Goal: Information Seeking & Learning: Learn about a topic

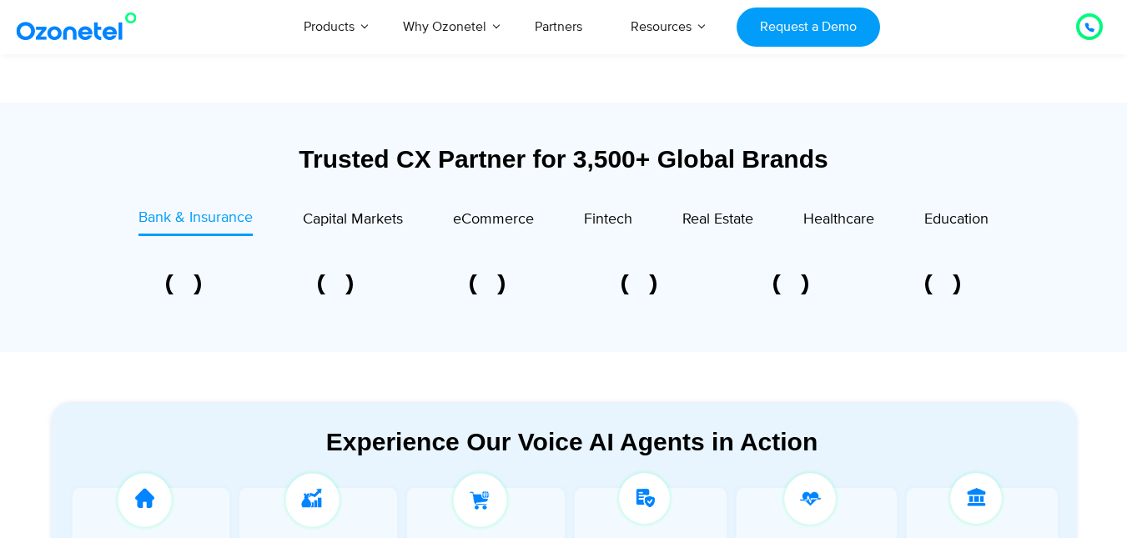
scroll to position [584, 0]
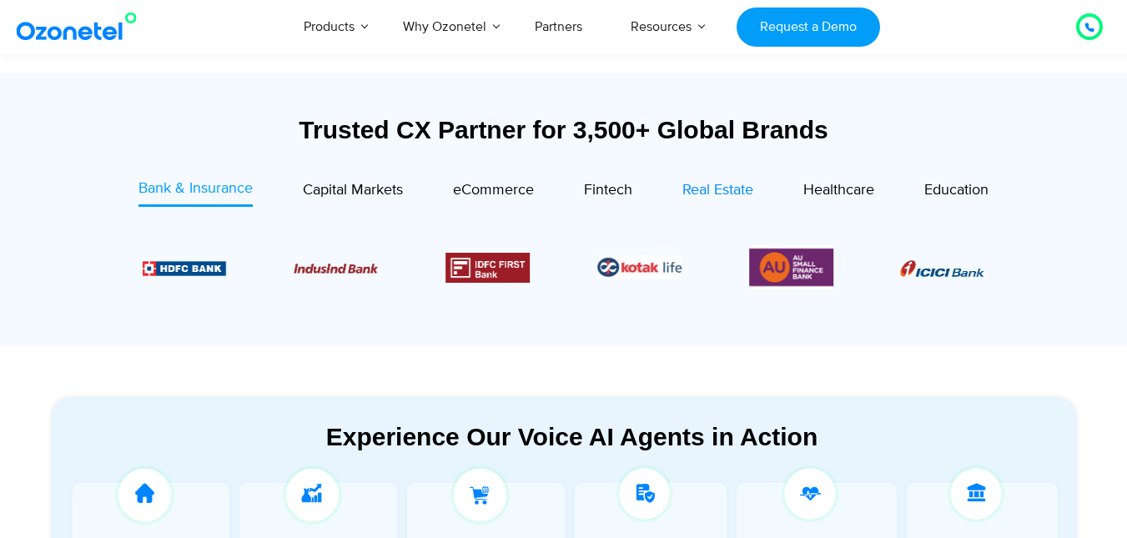
click at [725, 187] on span "Real Estate" at bounding box center [717, 190] width 71 height 18
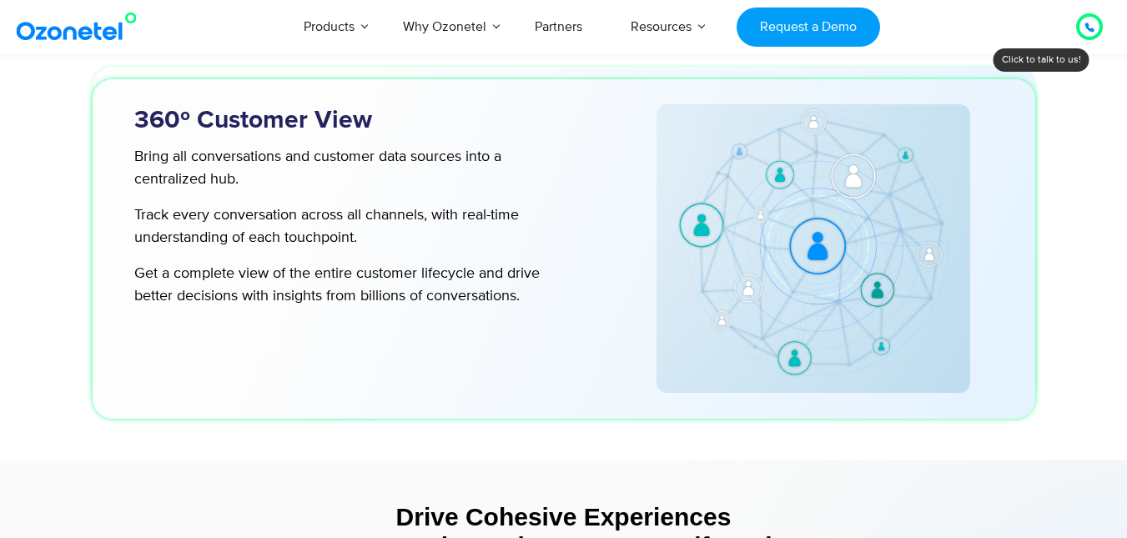
scroll to position [5693, 0]
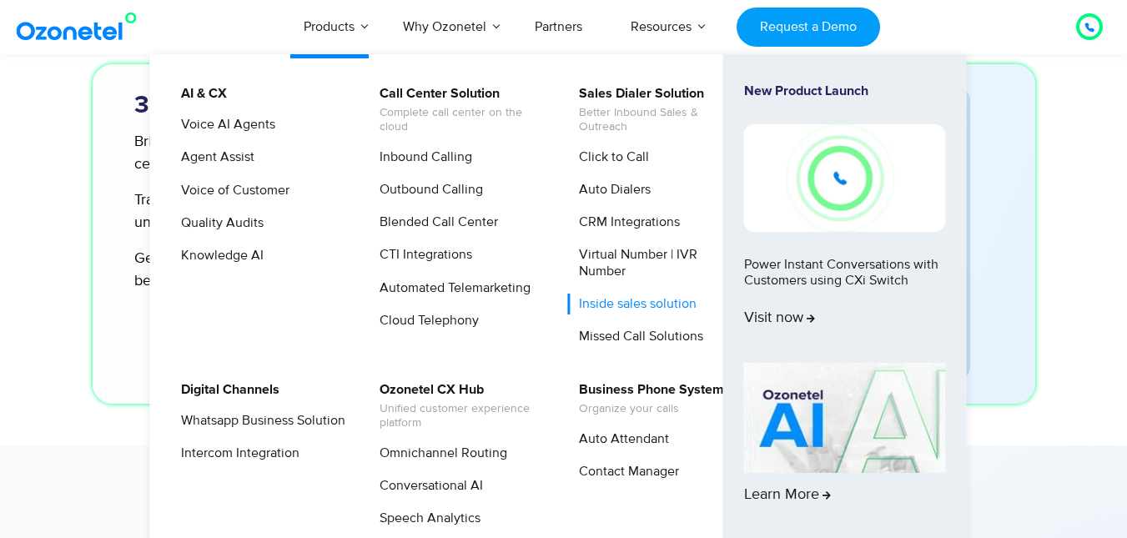
click at [681, 299] on link "Inside sales solution" at bounding box center [633, 304] width 131 height 21
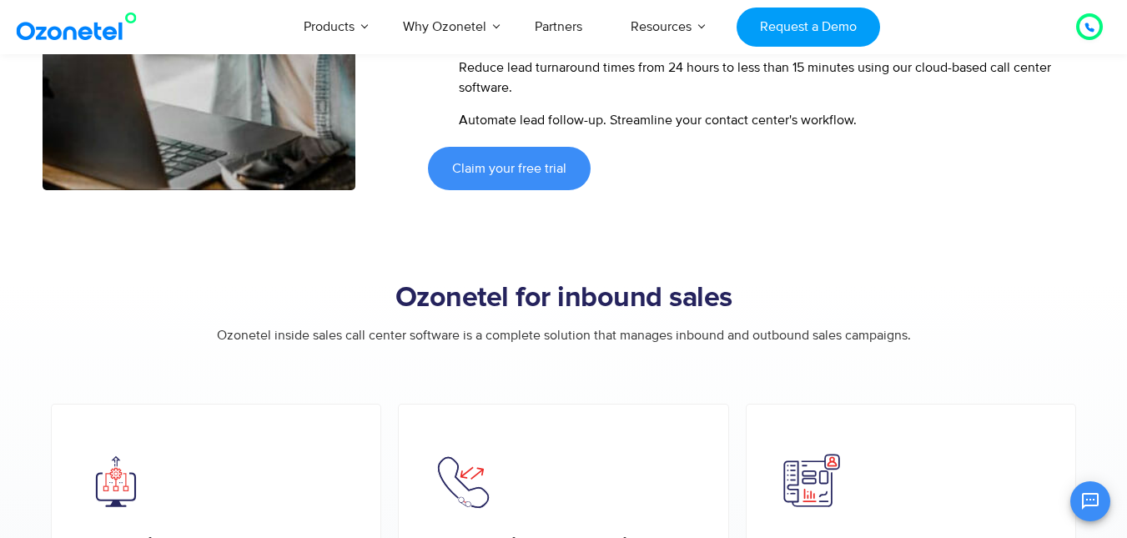
scroll to position [1084, 0]
